Goal: Transaction & Acquisition: Obtain resource

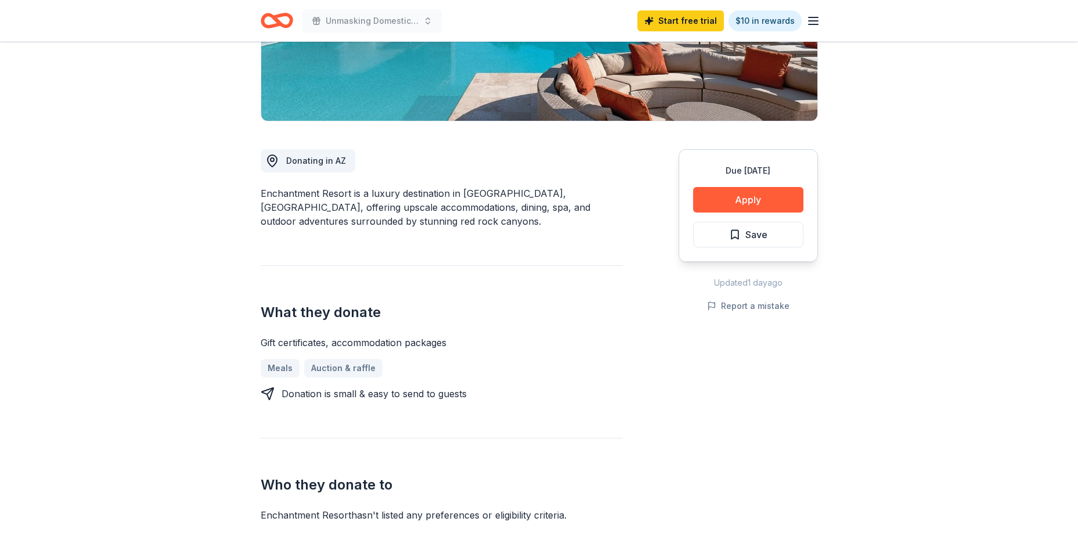
scroll to position [232, 0]
click at [748, 202] on button "Apply" at bounding box center [748, 199] width 110 height 26
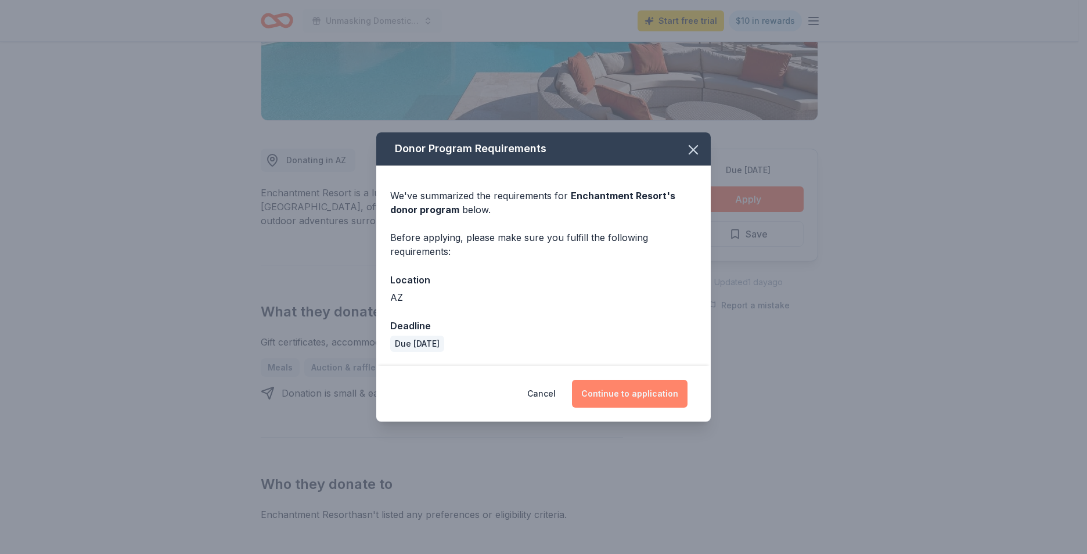
click at [675, 399] on button "Continue to application" at bounding box center [630, 394] width 116 height 28
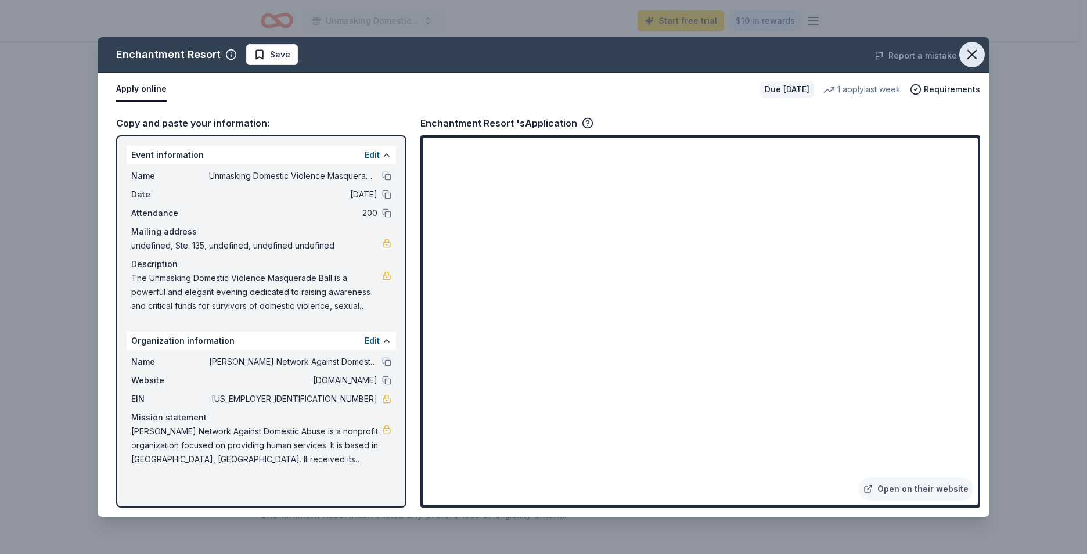
click at [971, 51] on icon "button" at bounding box center [972, 54] width 16 height 16
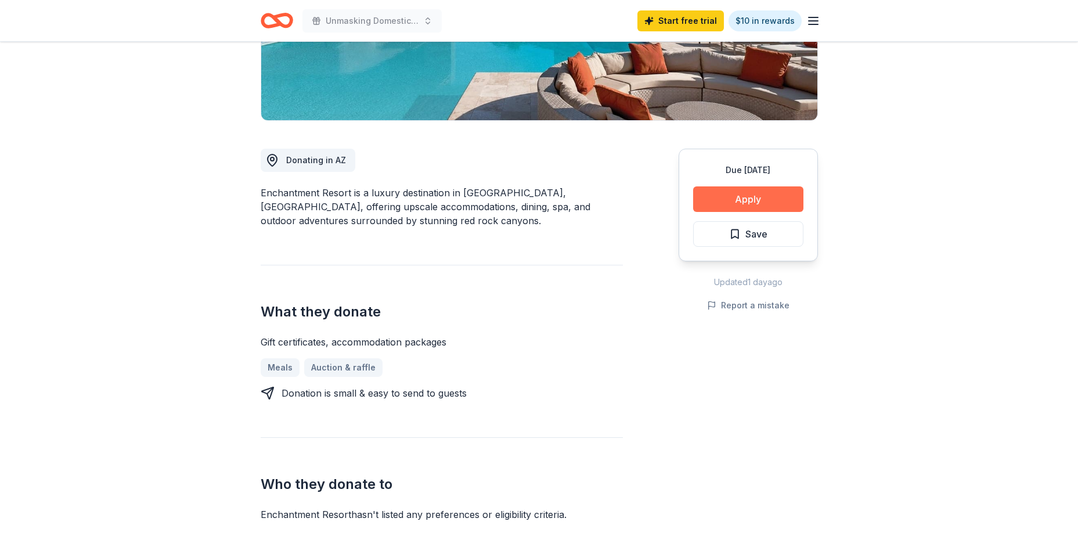
click at [713, 199] on button "Apply" at bounding box center [748, 199] width 110 height 26
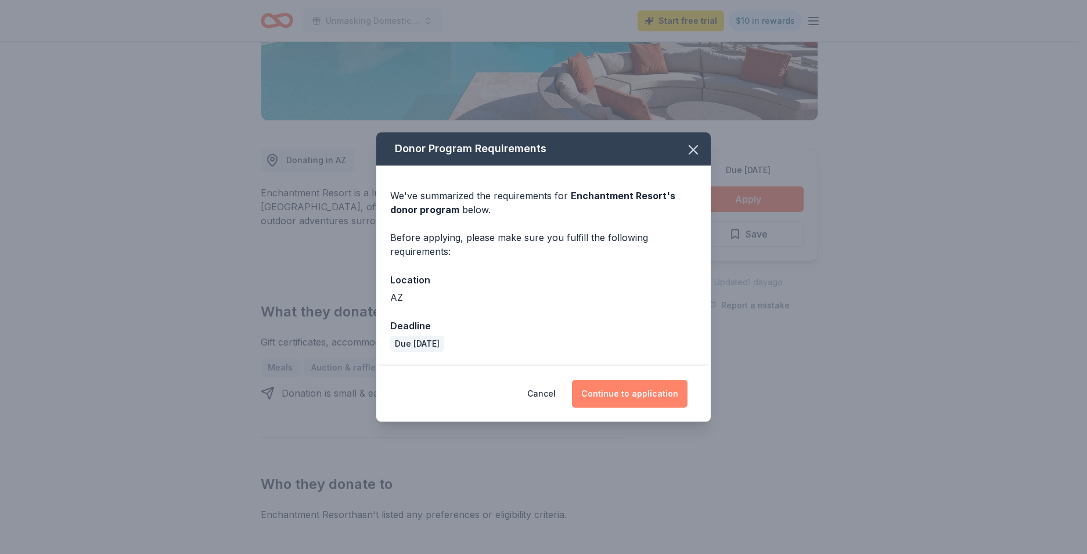
click at [643, 391] on button "Continue to application" at bounding box center [630, 394] width 116 height 28
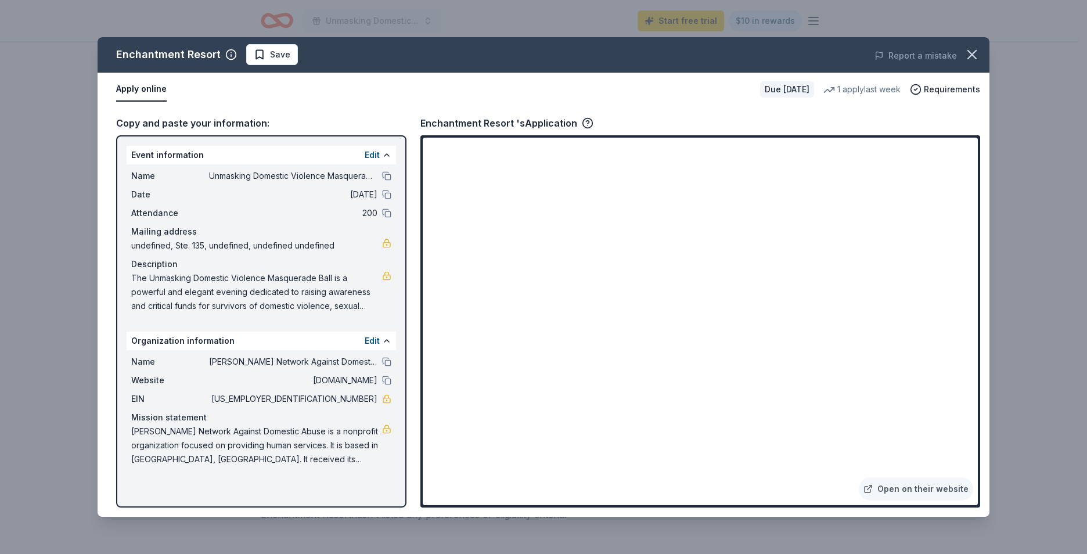
drag, startPoint x: 980, startPoint y: 273, endPoint x: 979, endPoint y: 296, distance: 23.2
click at [979, 298] on div "Copy and paste your information: Event information Edit Name Unmasking Domestic…" at bounding box center [544, 311] width 892 height 410
click at [975, 51] on icon "button" at bounding box center [972, 55] width 8 height 8
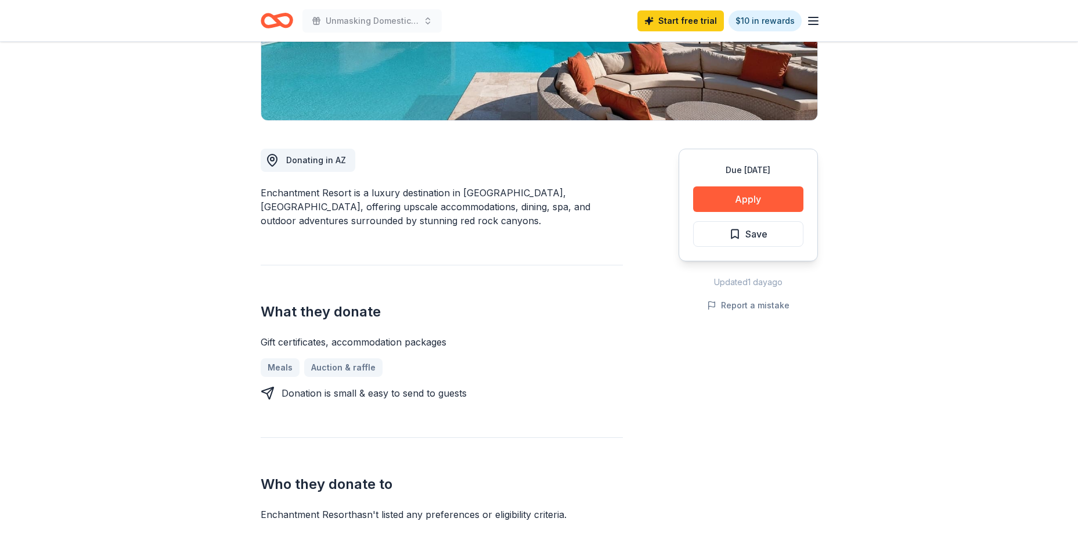
click at [281, 19] on icon "Home" at bounding box center [277, 20] width 33 height 27
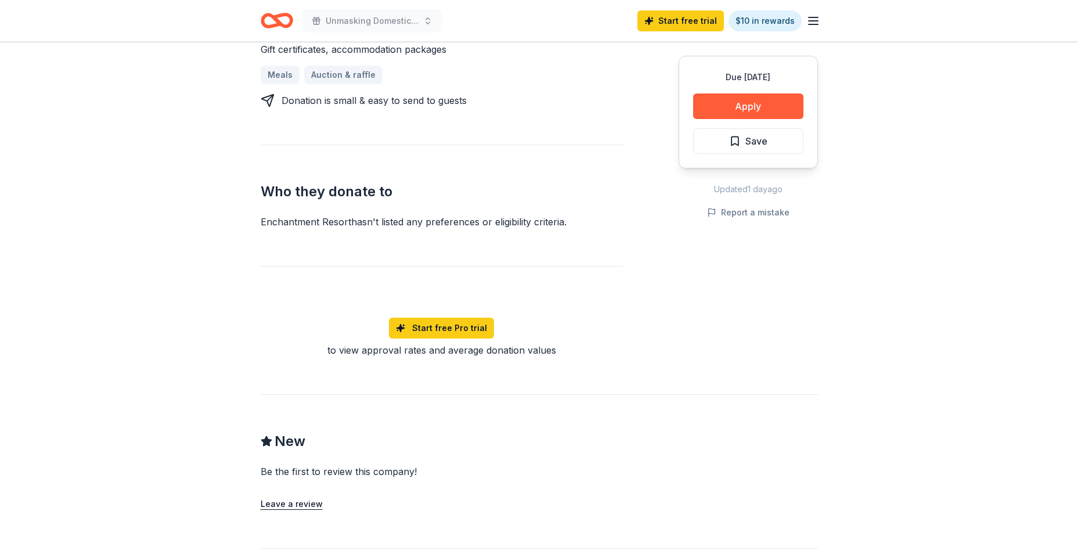
scroll to position [580, 0]
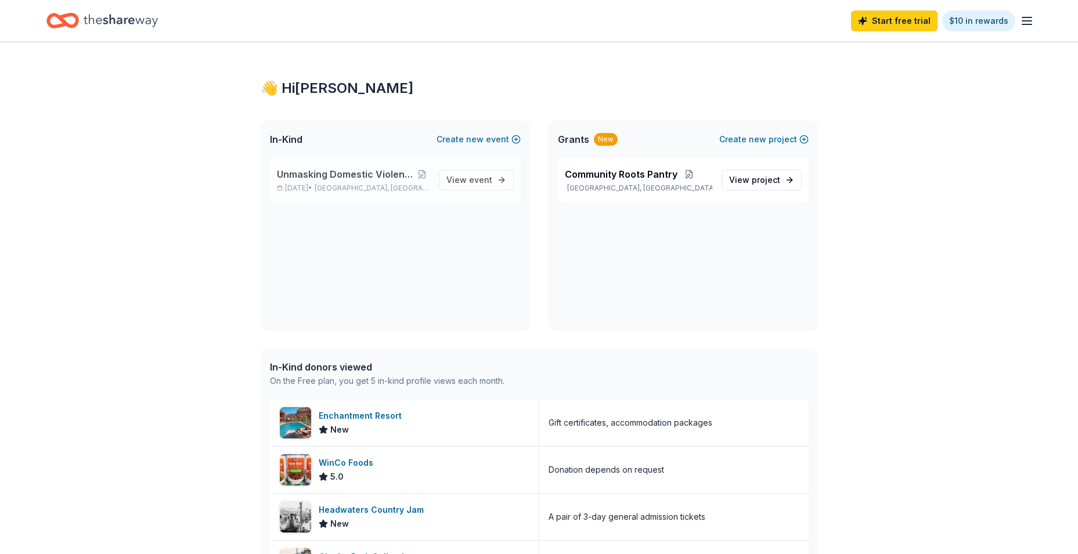
click at [399, 178] on span "Unmasking Domestic Violence Masquerade Ball" at bounding box center [346, 174] width 138 height 14
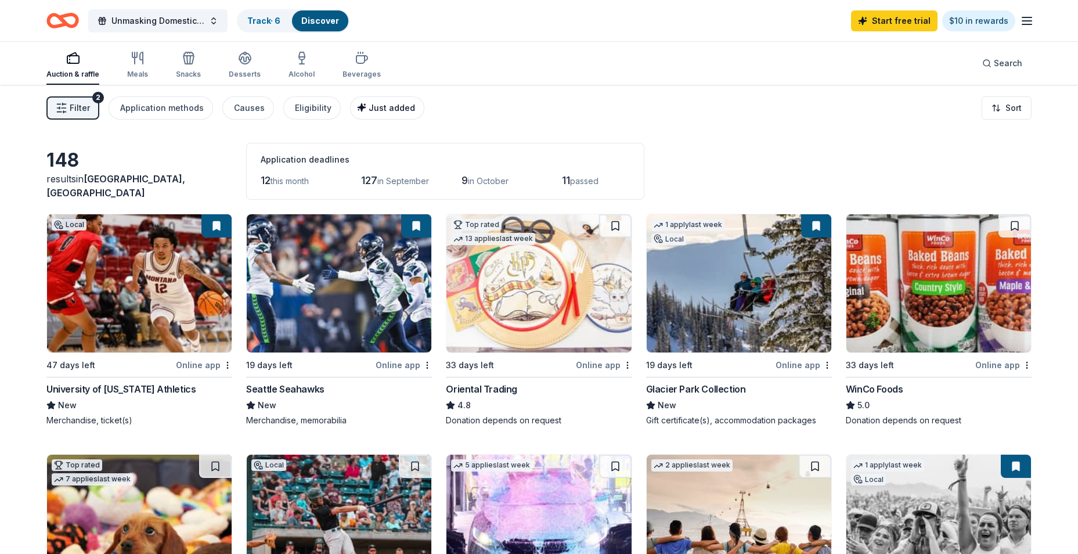
click at [369, 105] on span "Just added" at bounding box center [392, 108] width 46 height 10
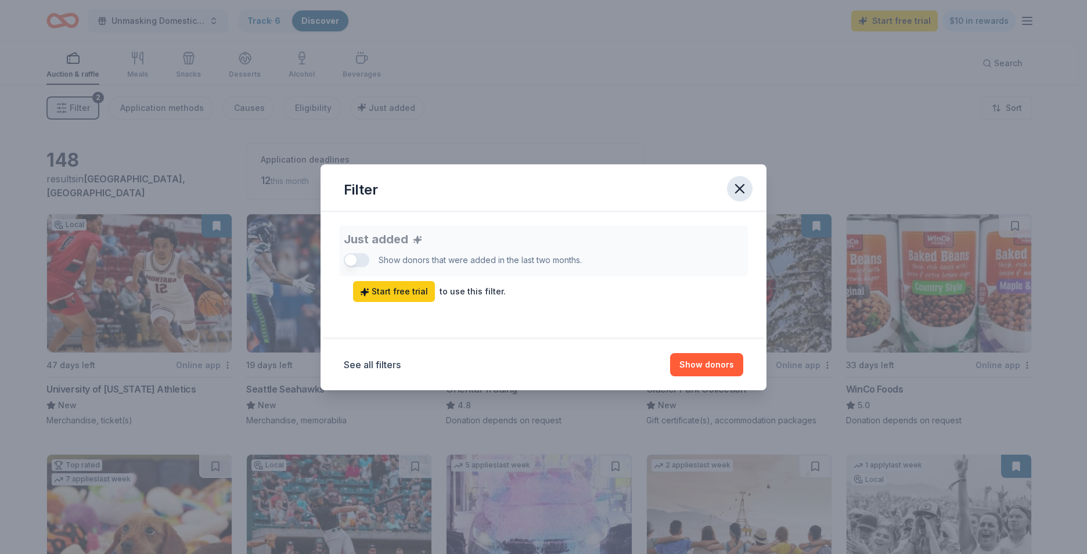
click at [740, 189] on icon "button" at bounding box center [739, 189] width 8 height 8
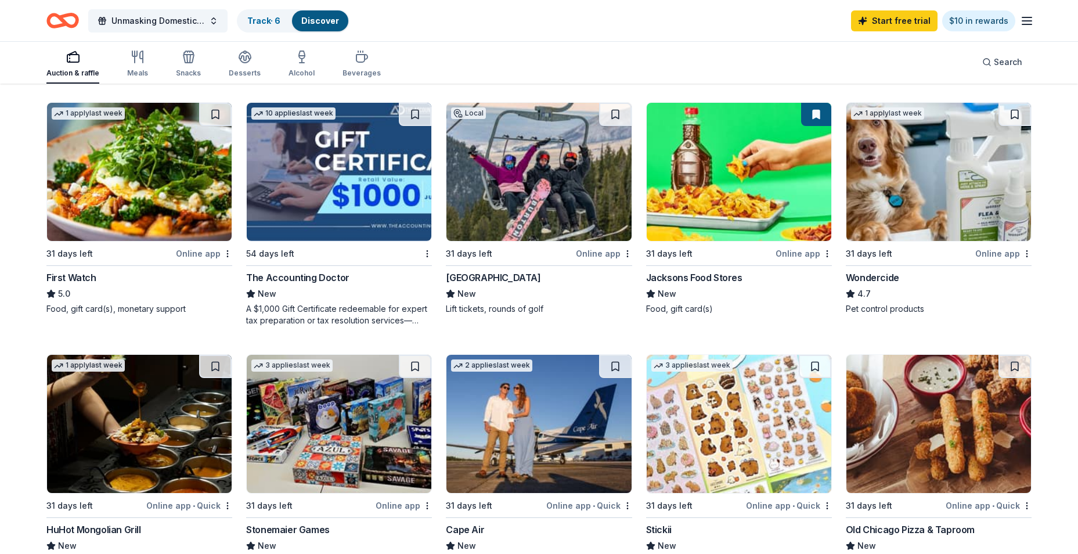
scroll to position [697, 0]
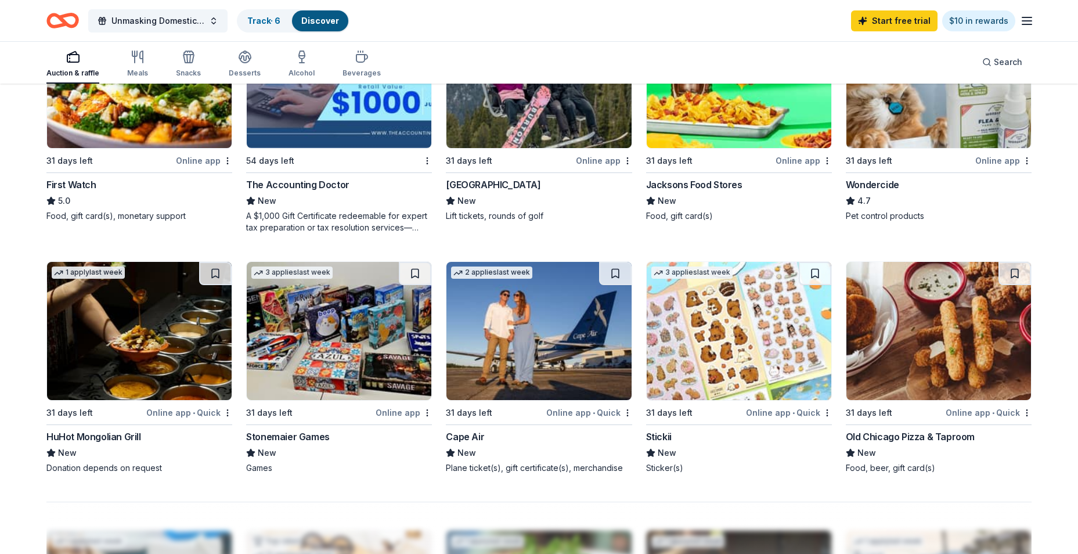
click at [522, 331] on img at bounding box center [538, 331] width 185 height 138
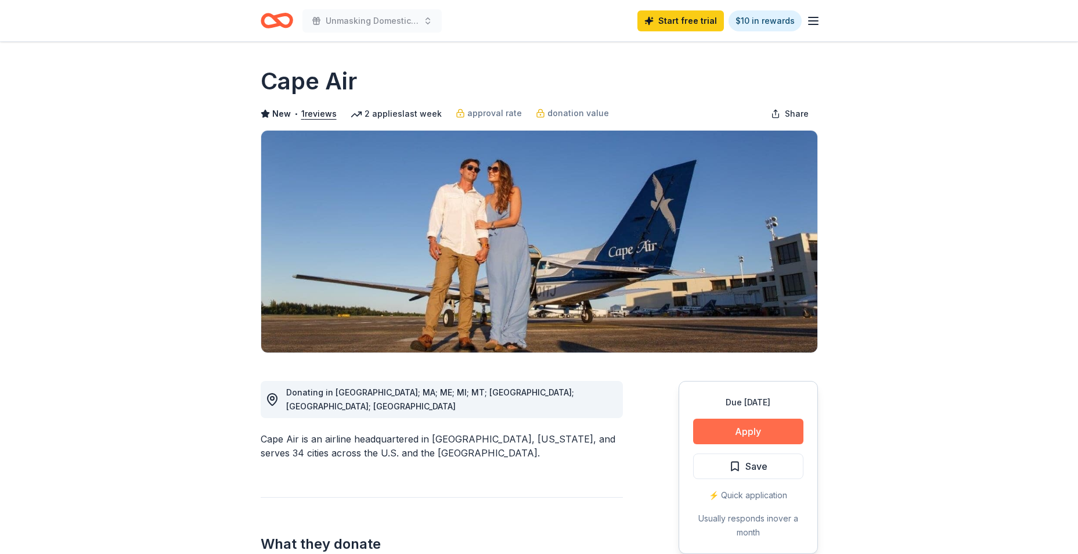
click at [745, 424] on button "Apply" at bounding box center [748, 432] width 110 height 26
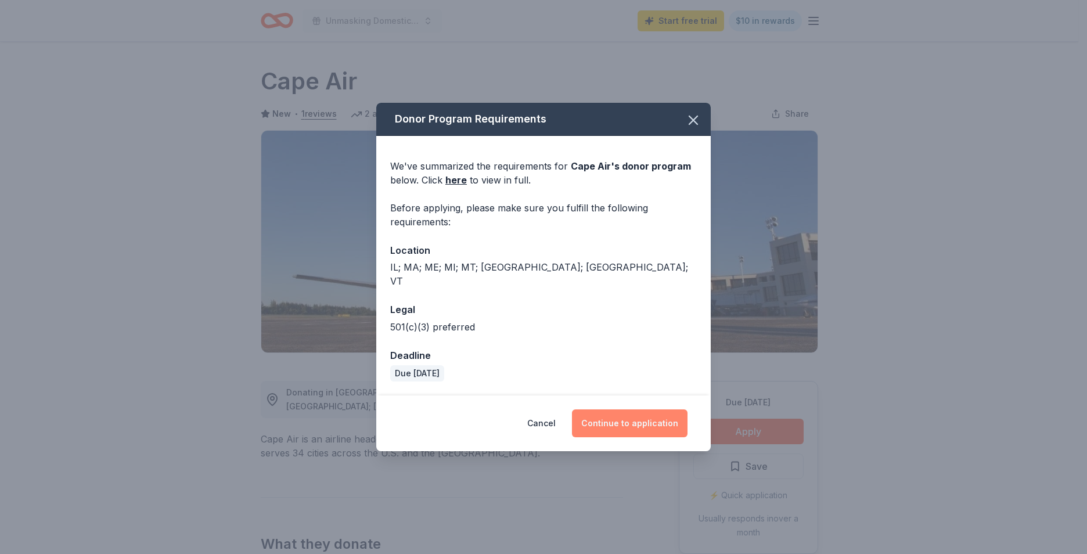
click at [651, 421] on button "Continue to application" at bounding box center [630, 423] width 116 height 28
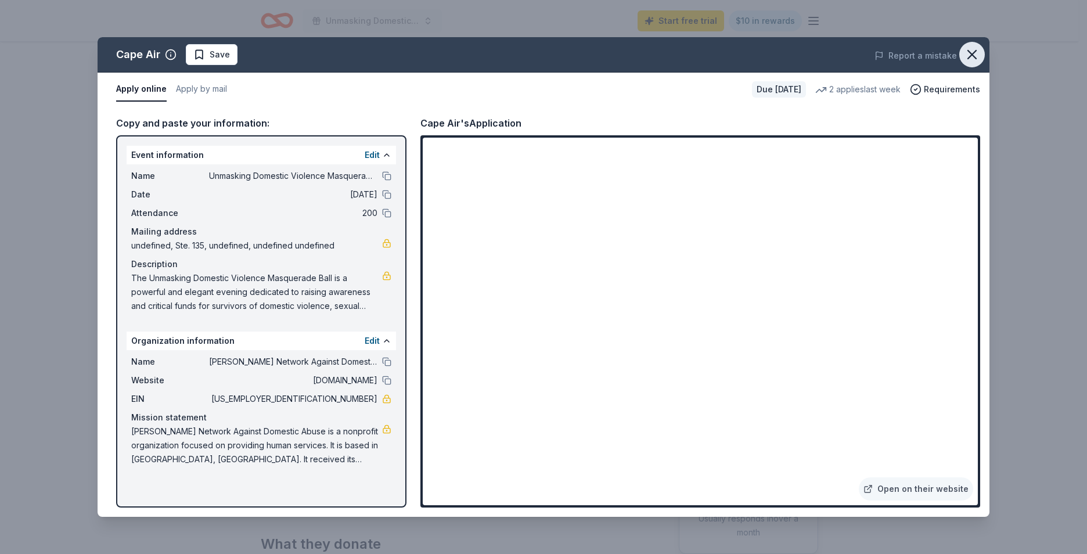
click at [971, 57] on icon "button" at bounding box center [972, 54] width 16 height 16
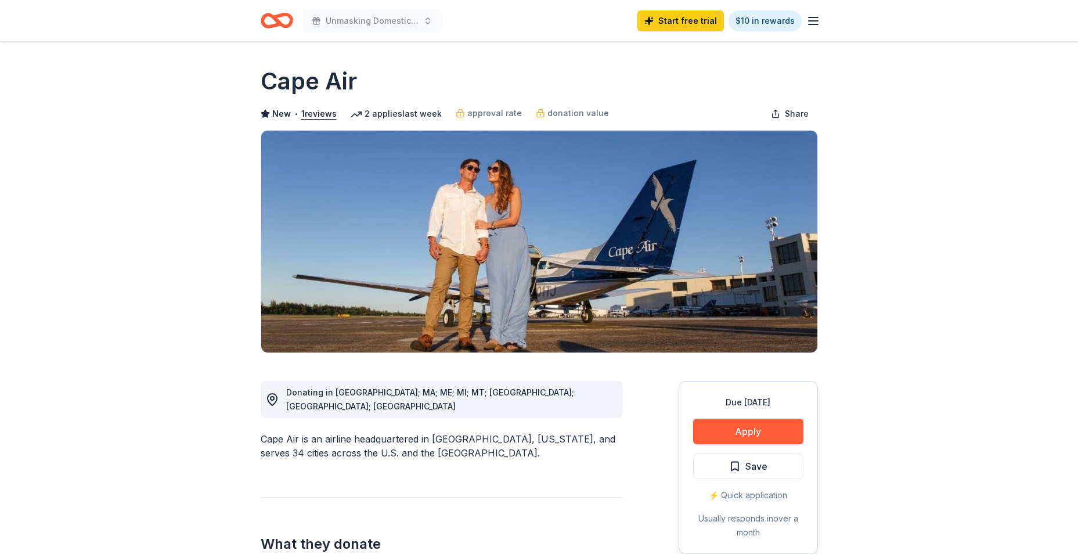
click at [811, 23] on icon "button" at bounding box center [813, 21] width 14 height 14
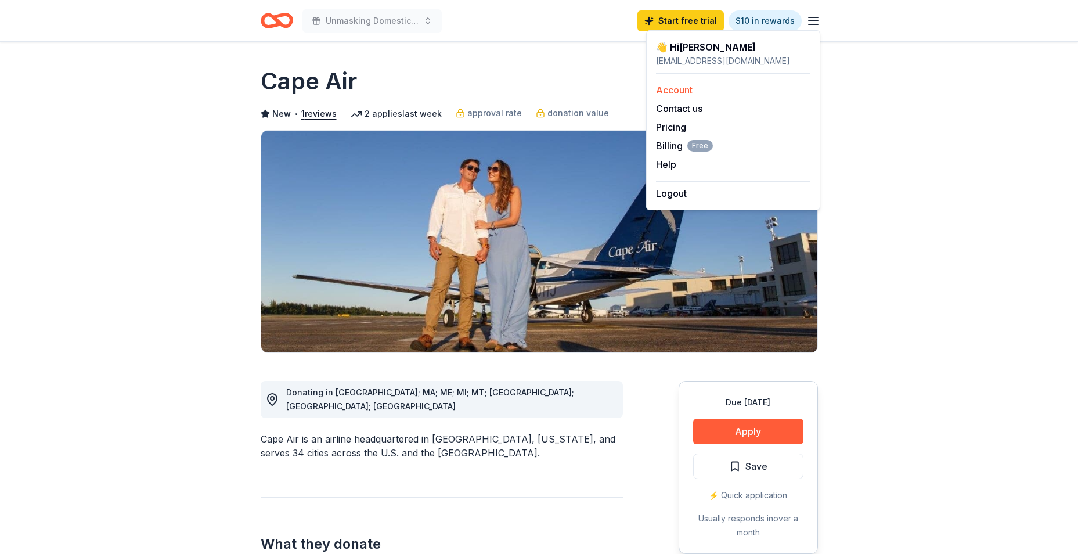
click at [676, 87] on link "Account" at bounding box center [674, 90] width 37 height 12
click at [668, 90] on link "Account" at bounding box center [674, 90] width 37 height 12
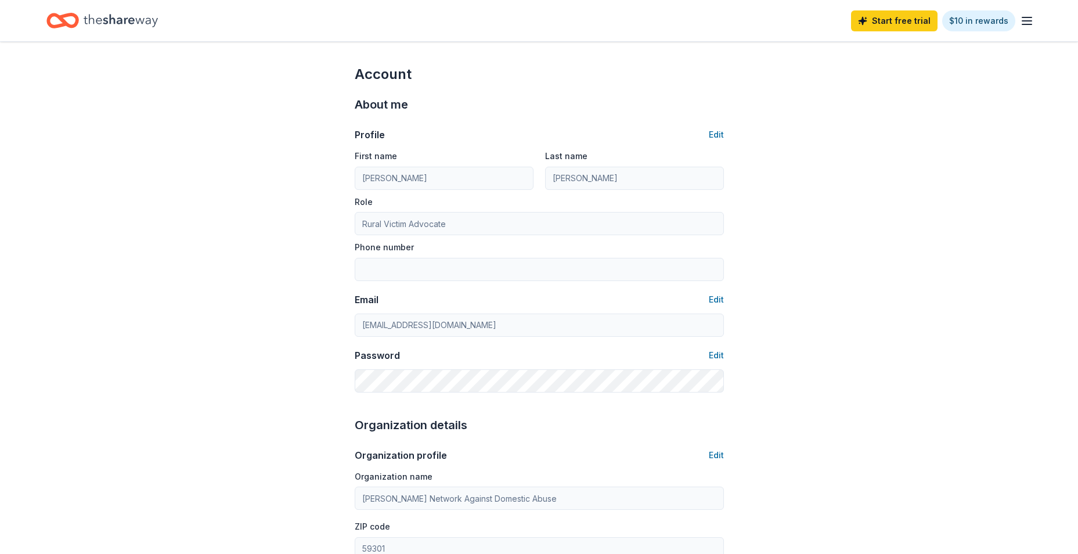
click at [74, 25] on icon "Home" at bounding box center [68, 21] width 18 height 12
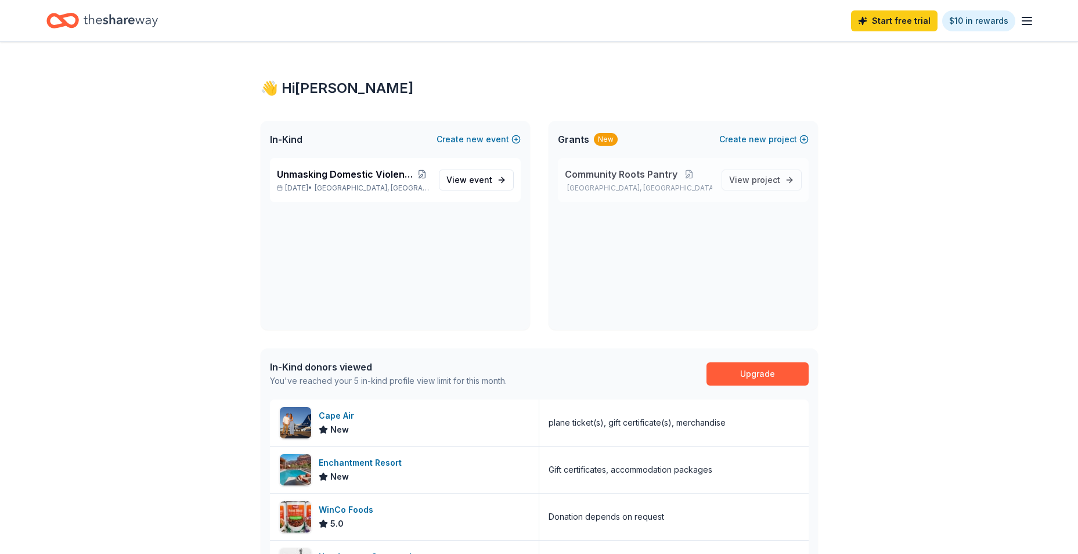
click at [634, 172] on span "Community Roots Pantry" at bounding box center [621, 174] width 113 height 14
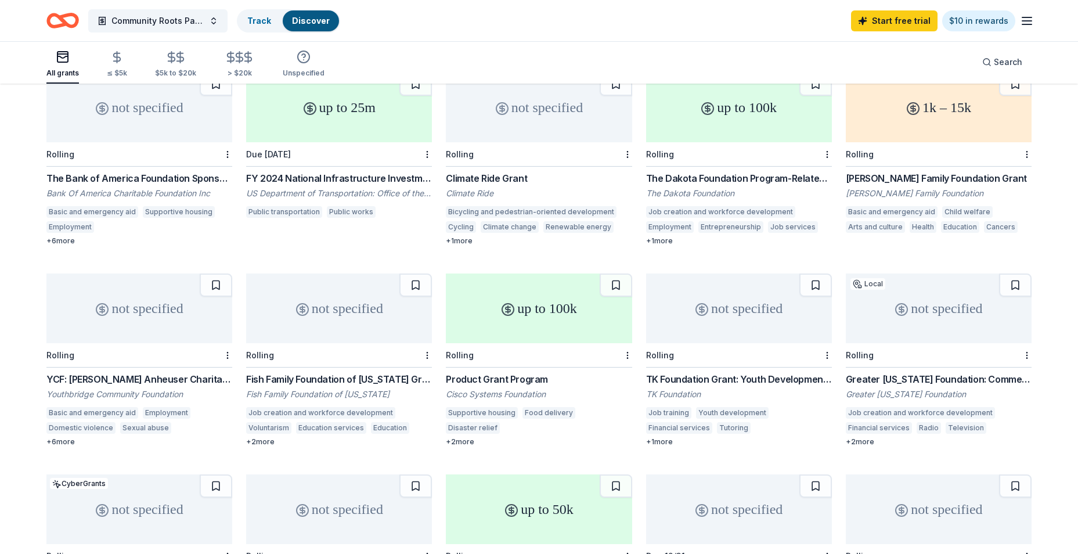
scroll to position [339, 0]
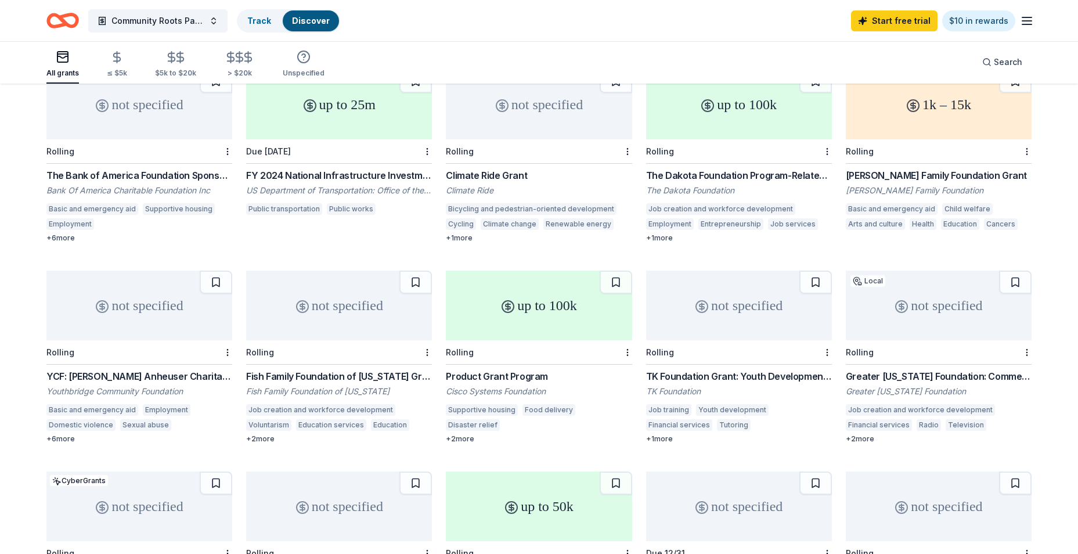
click at [507, 285] on div "up to 100k" at bounding box center [539, 305] width 186 height 70
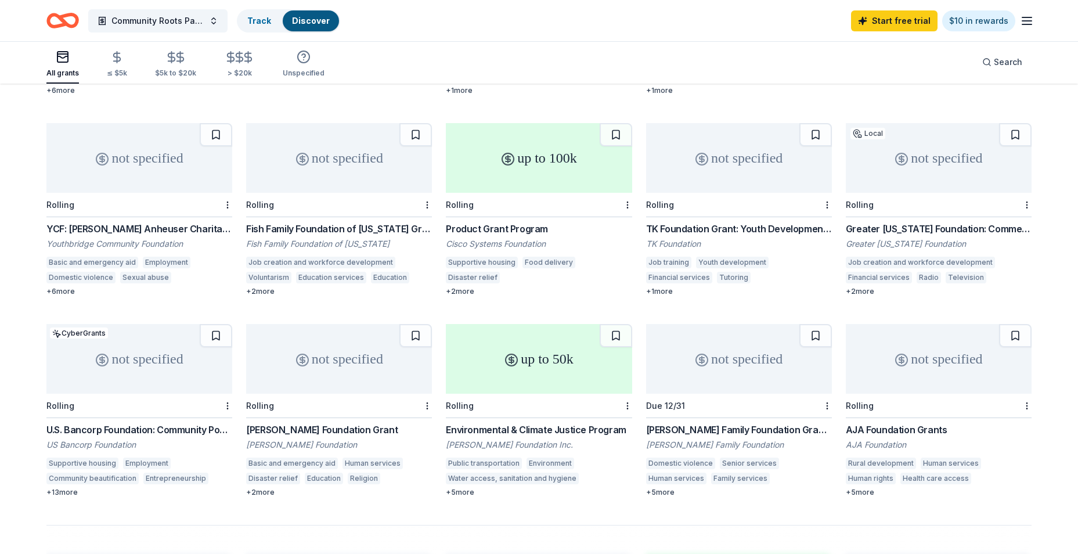
scroll to position [513, 0]
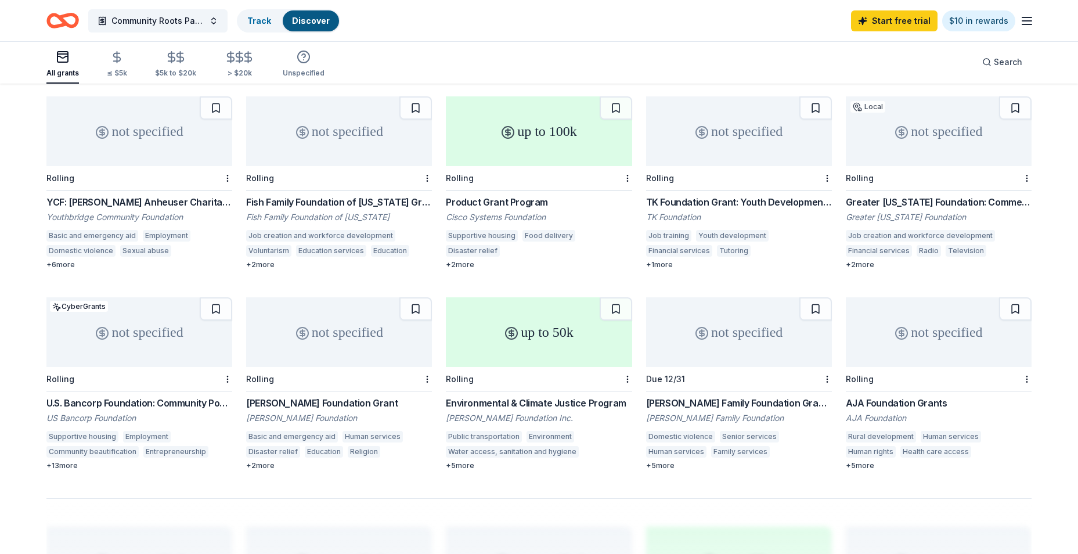
click at [326, 343] on div "not specified" at bounding box center [339, 332] width 186 height 70
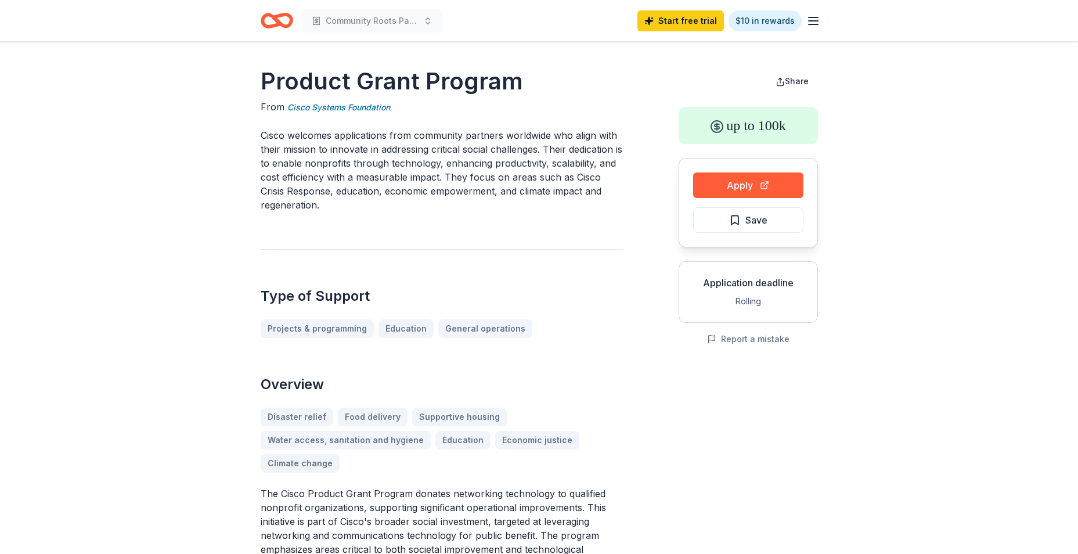
drag, startPoint x: 320, startPoint y: 222, endPoint x: 237, endPoint y: 128, distance: 125.9
drag, startPoint x: 237, startPoint y: 128, endPoint x: 372, endPoint y: 202, distance: 154.3
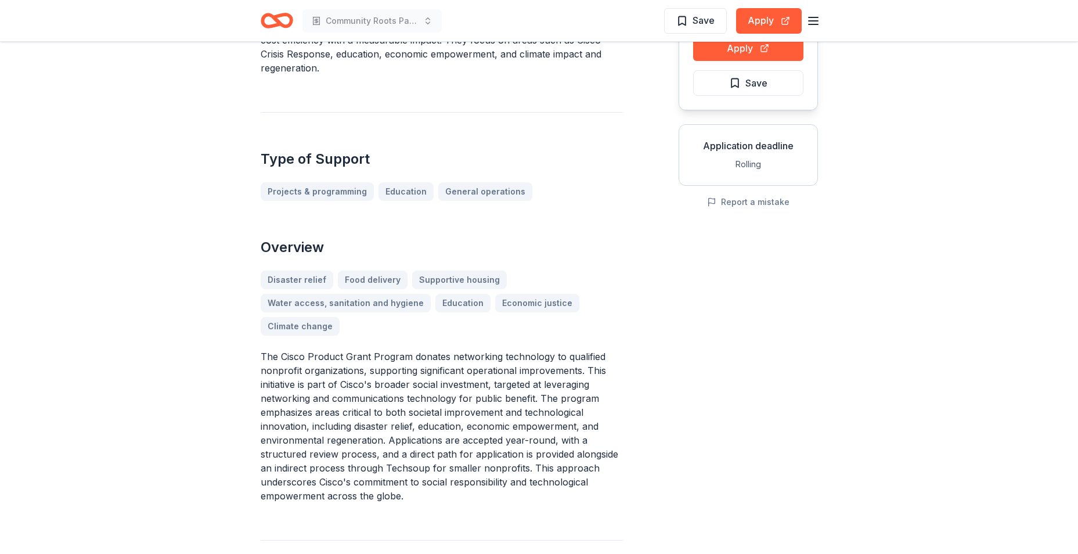
scroll to position [174, 0]
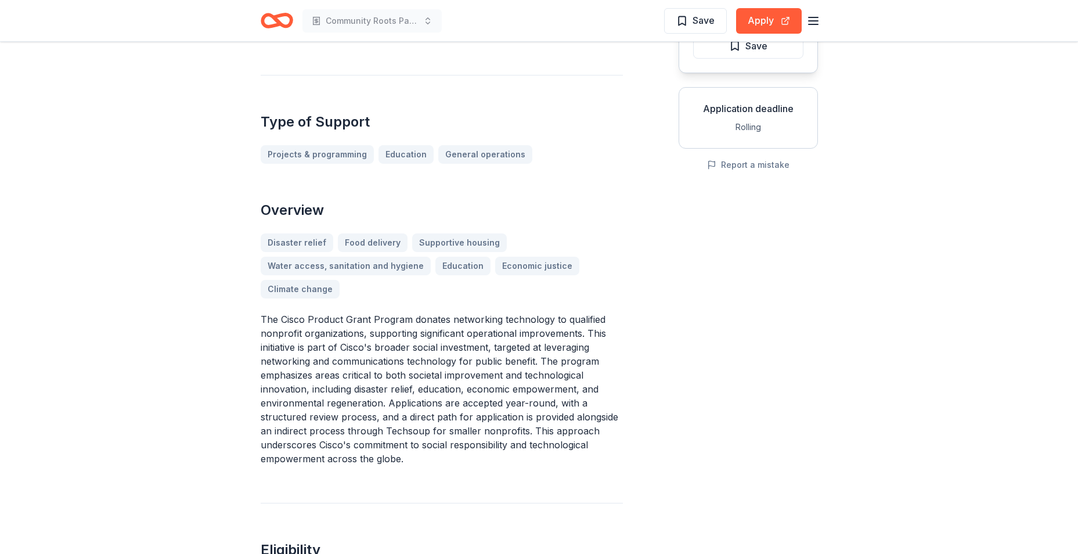
drag, startPoint x: 437, startPoint y: 471, endPoint x: 263, endPoint y: 334, distance: 221.1
drag, startPoint x: 247, startPoint y: 315, endPoint x: 385, endPoint y: 361, distance: 146.1
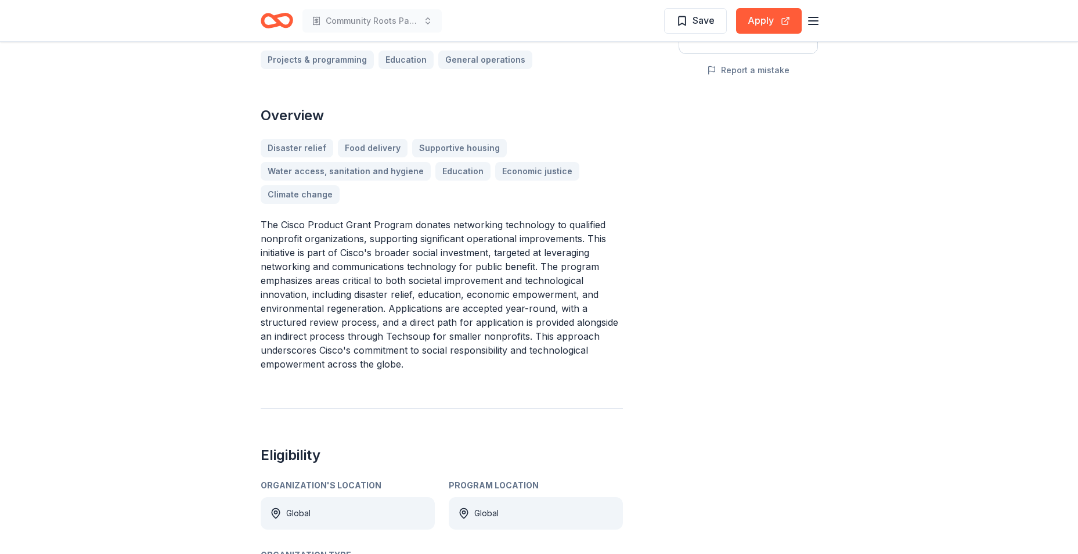
scroll to position [290, 0]
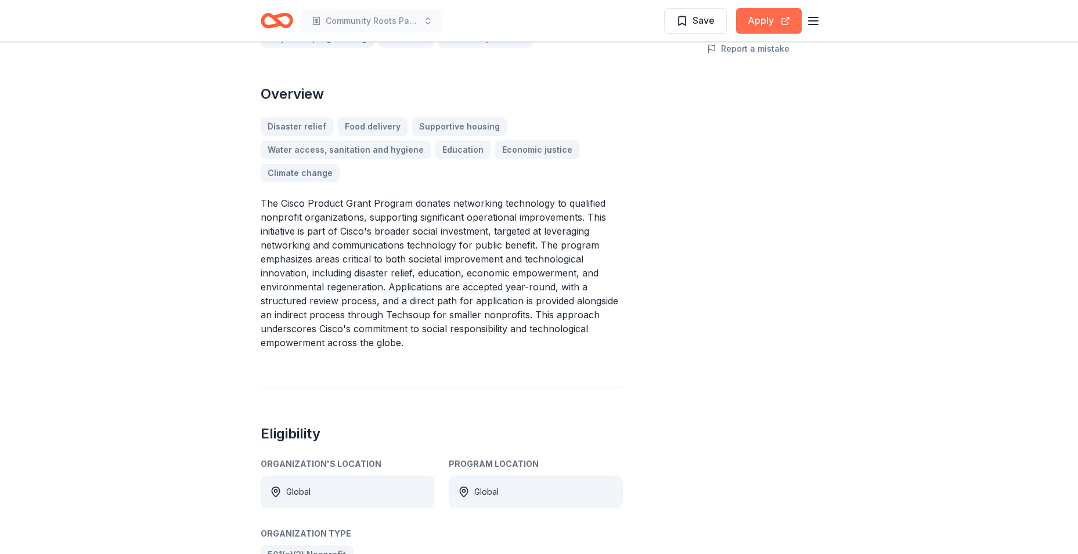
click at [771, 17] on button "Apply" at bounding box center [769, 21] width 66 height 26
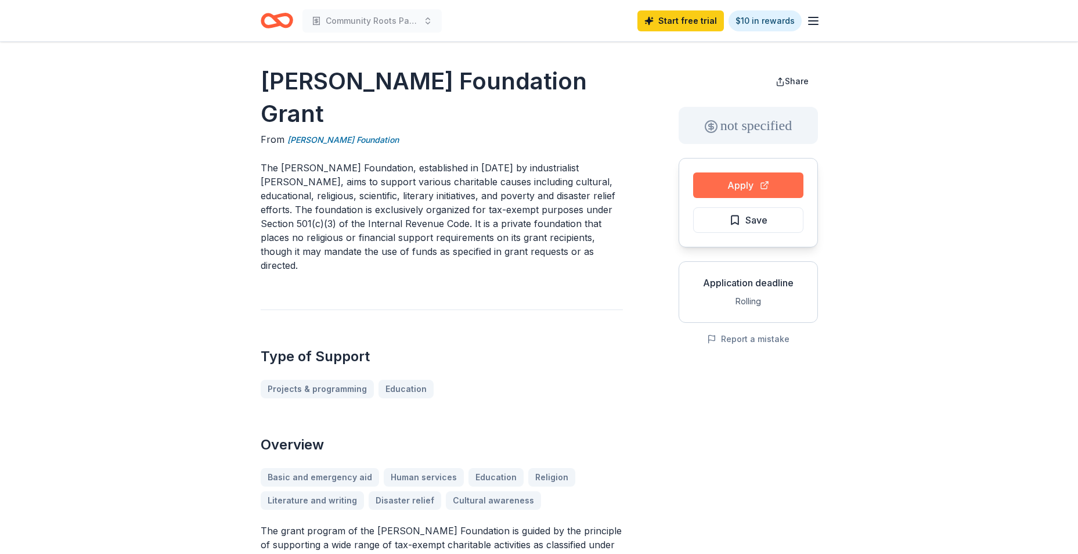
click at [718, 185] on button "Apply" at bounding box center [748, 185] width 110 height 26
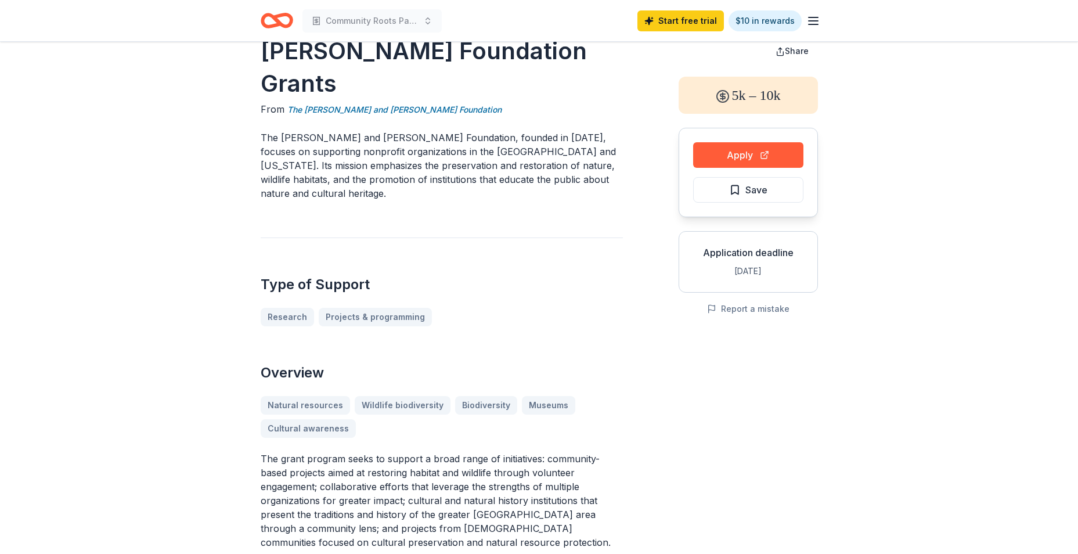
scroll to position [58, 0]
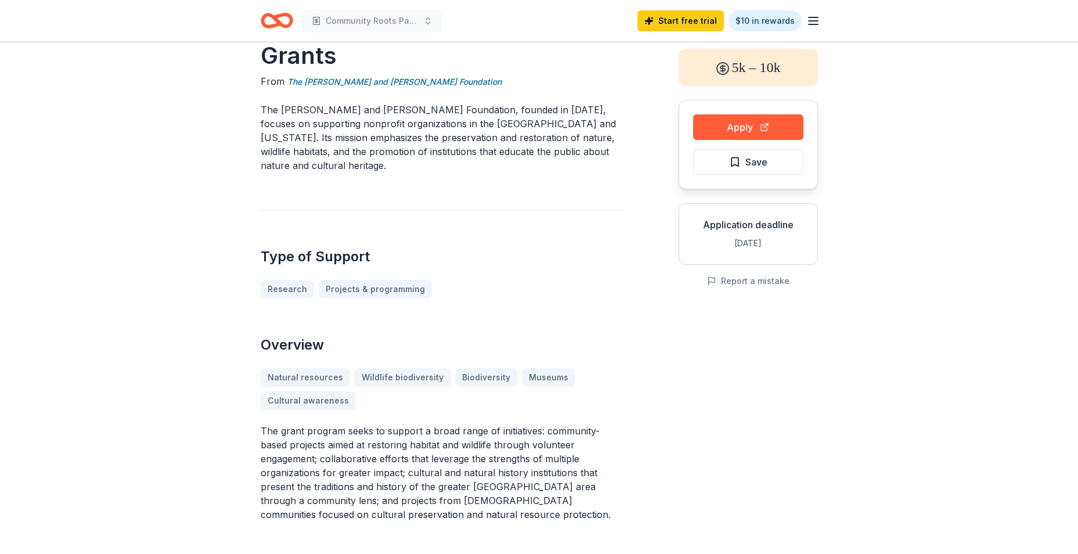
click at [282, 16] on icon "Home" at bounding box center [282, 21] width 18 height 12
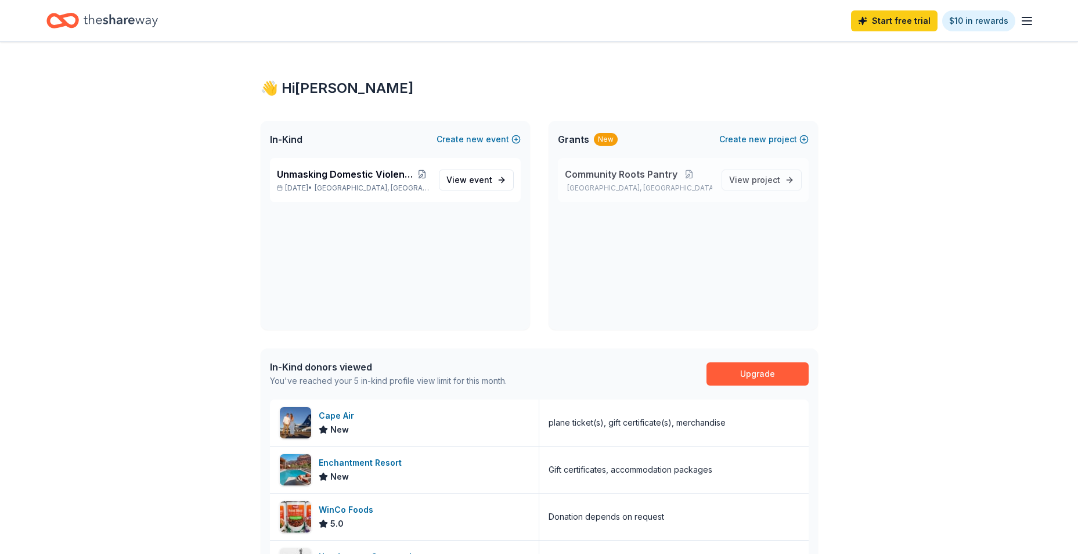
click at [633, 174] on span "Community Roots Pantry" at bounding box center [621, 174] width 113 height 14
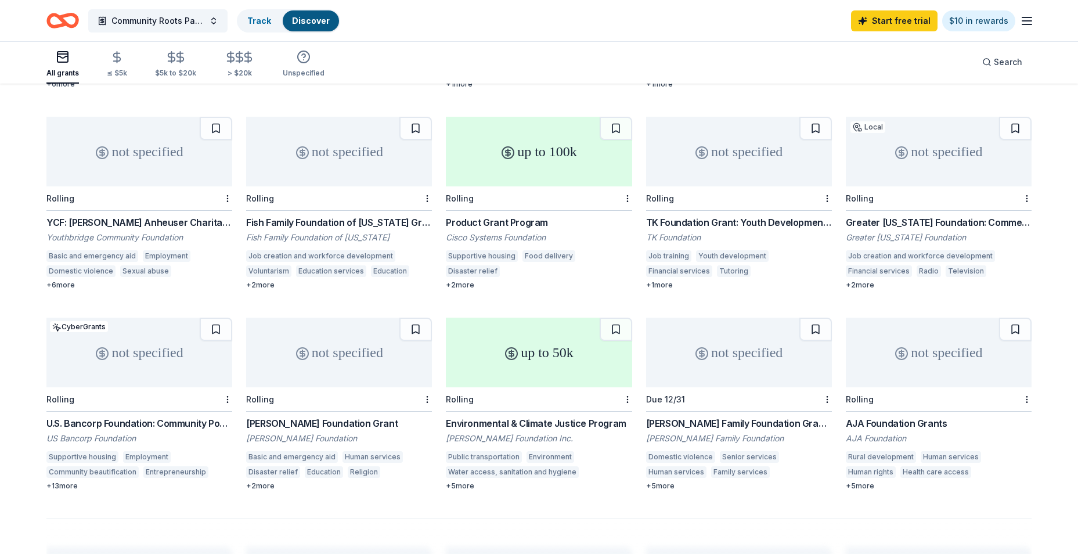
scroll to position [513, 0]
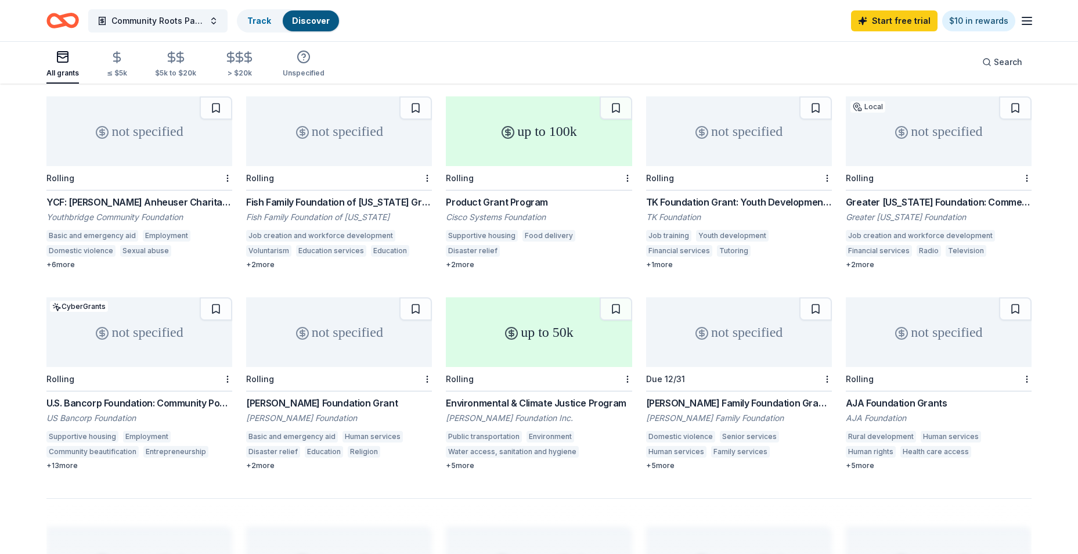
click at [860, 260] on div "+ 2 more" at bounding box center [939, 264] width 186 height 9
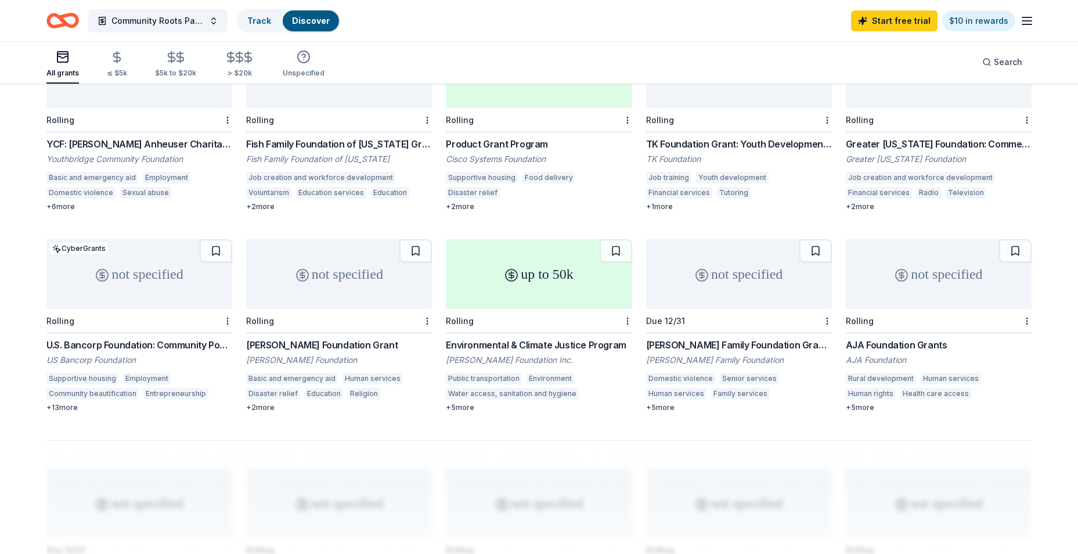
scroll to position [629, 0]
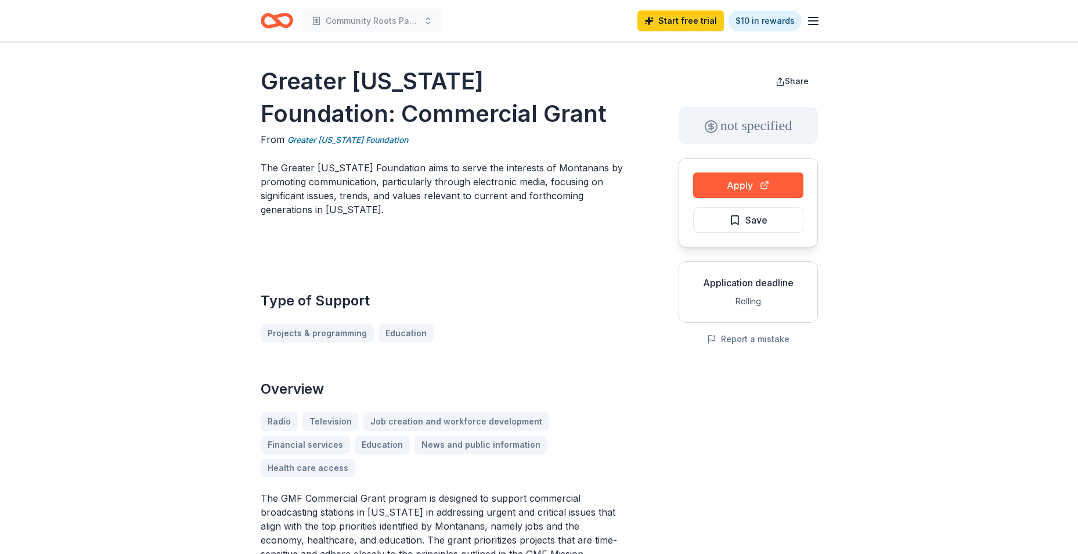
scroll to position [58, 0]
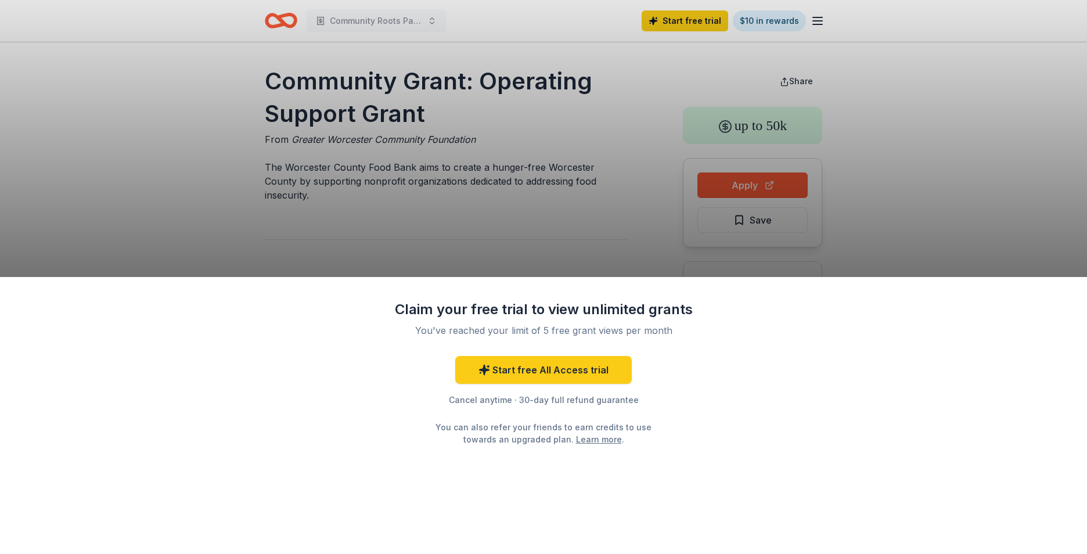
click at [629, 236] on div "Claim your free trial to view unlimited grants You've reached your limit of 5 f…" at bounding box center [543, 277] width 1087 height 554
click at [777, 189] on div "Claim your free trial to view unlimited grants You've reached your limit of 5 f…" at bounding box center [543, 277] width 1087 height 554
click at [954, 261] on div "Claim your free trial to view unlimited grants You've reached your limit of 5 f…" at bounding box center [543, 277] width 1087 height 554
click at [347, 171] on div "Claim your free trial to view unlimited grants You've reached your limit of 5 f…" at bounding box center [543, 277] width 1087 height 554
